Goal: Book appointment/travel/reservation

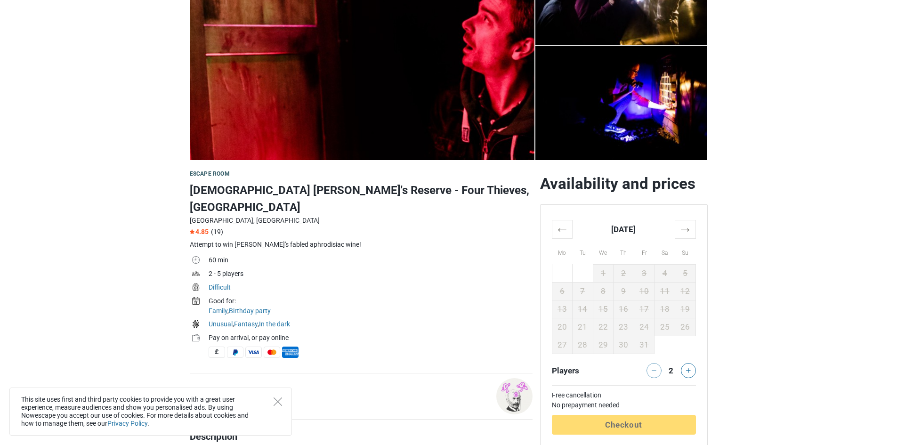
scroll to position [141, 0]
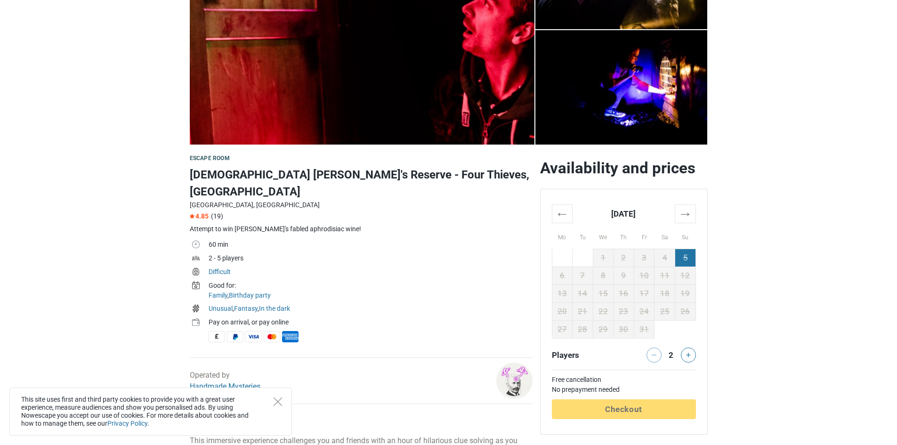
click at [680, 255] on td "5" at bounding box center [685, 258] width 21 height 18
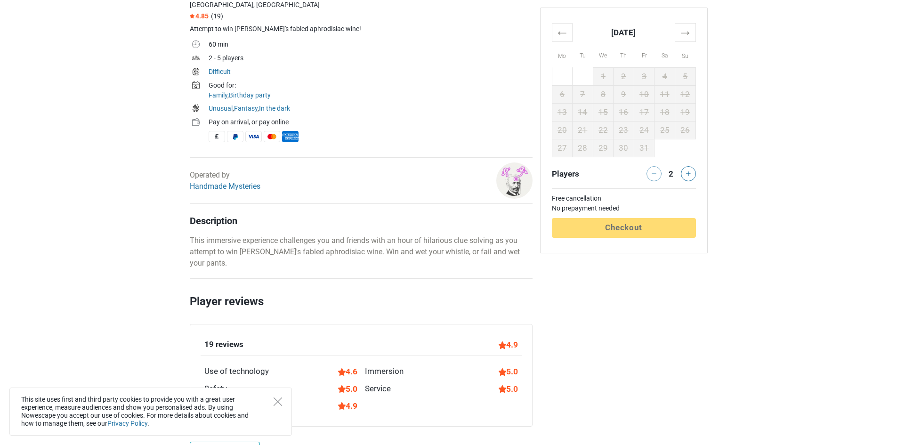
scroll to position [377, 0]
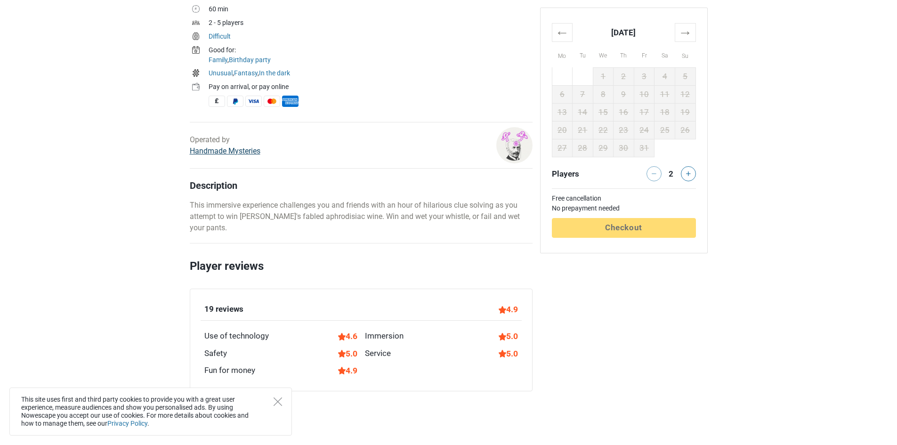
click at [251, 146] on link "Handmade Mysteries" at bounding box center [225, 150] width 71 height 9
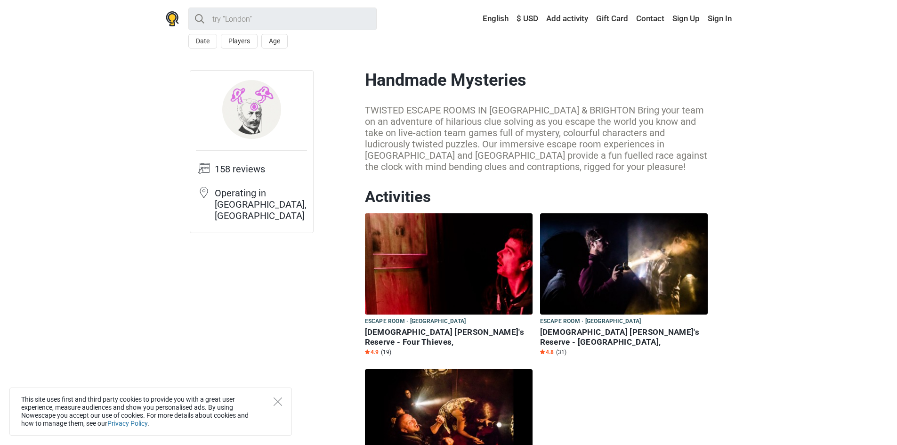
click at [453, 309] on img at bounding box center [449, 263] width 168 height 101
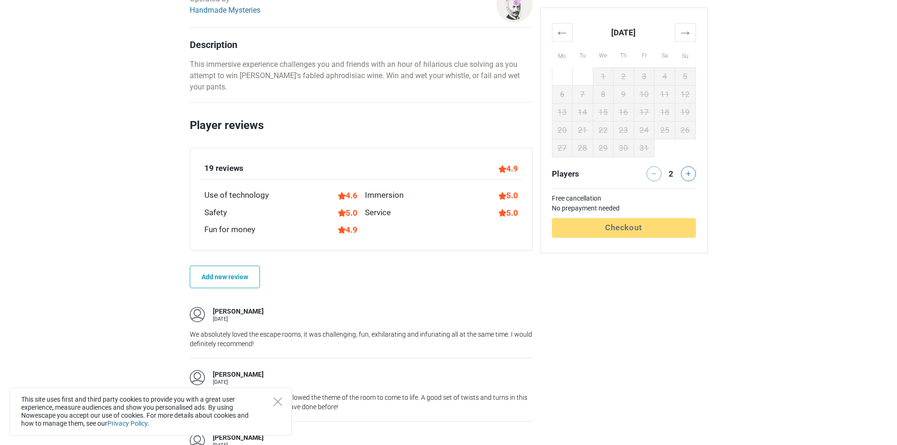
scroll to position [518, 0]
